Goal: Information Seeking & Learning: Learn about a topic

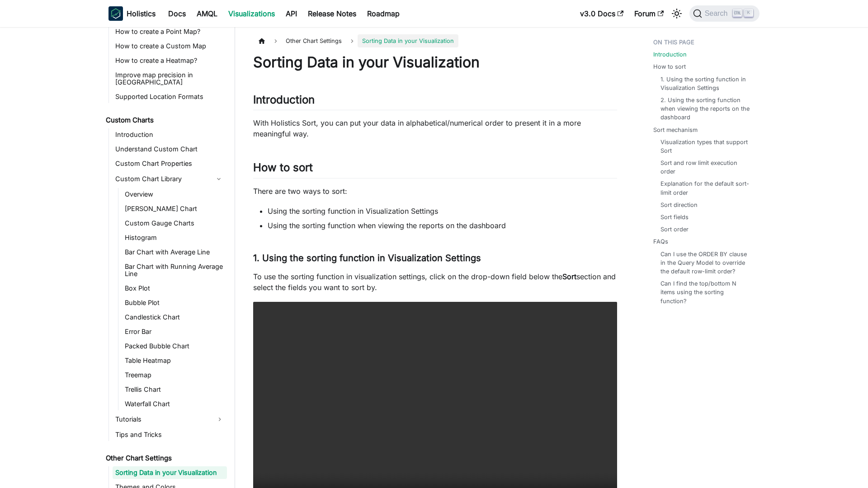
scroll to position [441, 0]
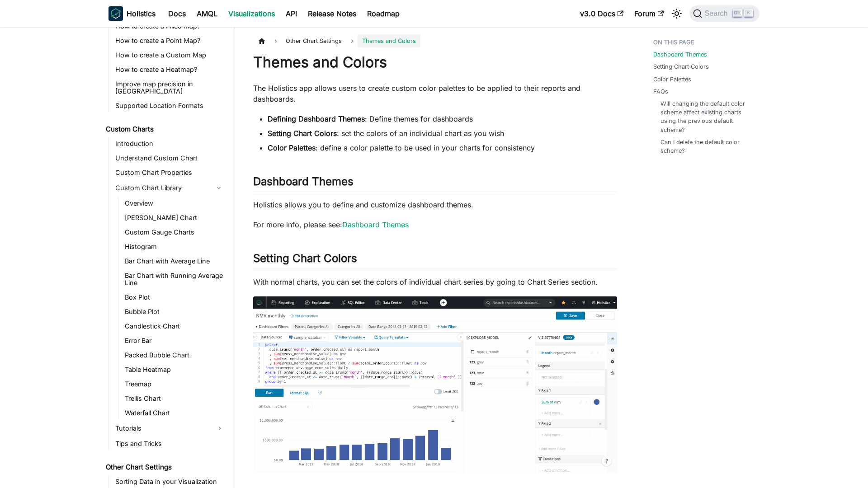
scroll to position [441, 0]
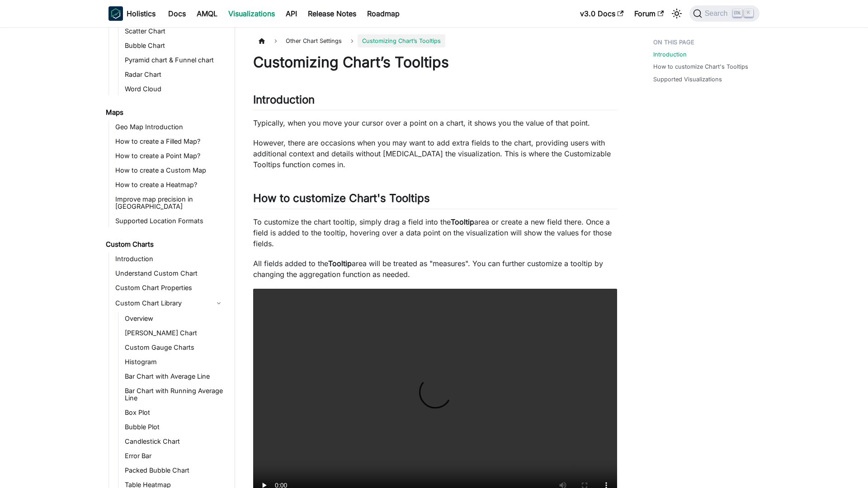
scroll to position [441, 0]
